Goal: Task Accomplishment & Management: Manage account settings

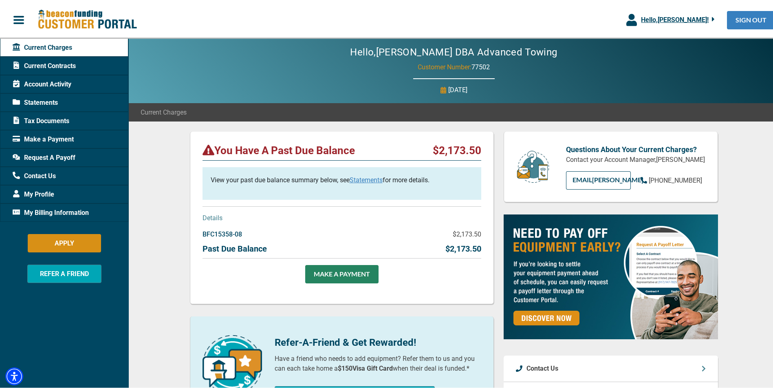
click at [729, 16] on link "SIGN OUT" at bounding box center [751, 18] width 48 height 18
click at [727, 15] on link "SIGN OUT" at bounding box center [751, 18] width 48 height 18
